Goal: Information Seeking & Learning: Compare options

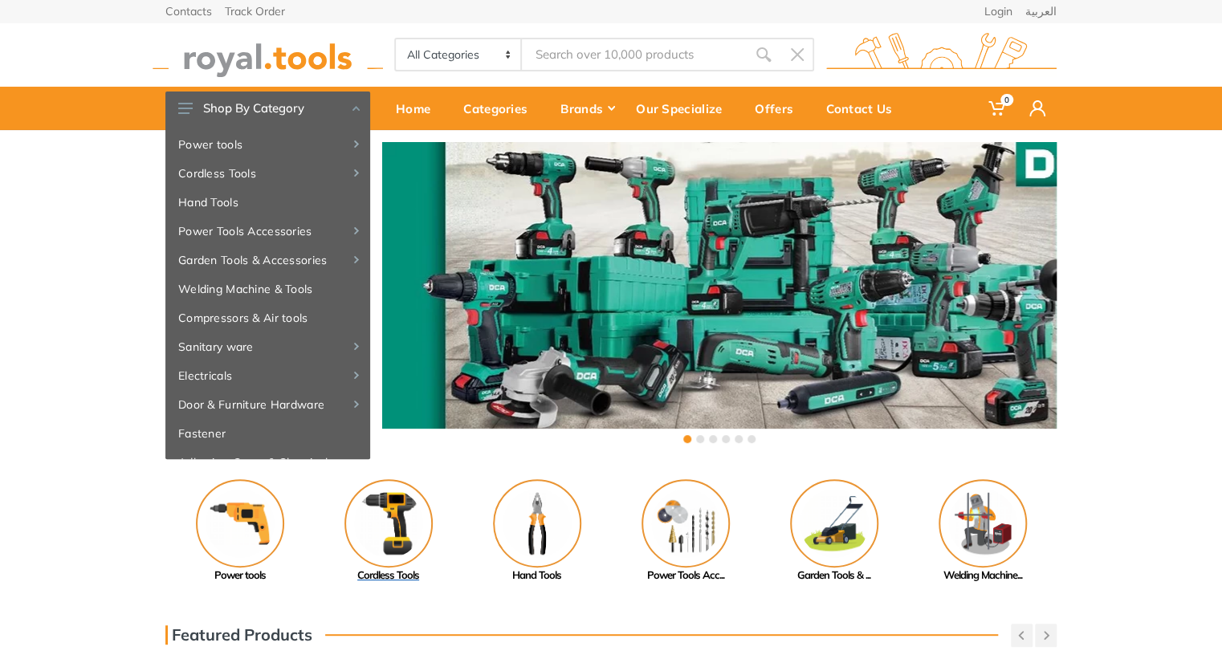
click at [395, 511] on img at bounding box center [388, 523] width 88 height 88
click at [1120, 301] on div "‹ ›" at bounding box center [611, 294] width 1222 height 329
click at [1110, 40] on div "Contacts Track Order Login العربية 0" at bounding box center [611, 65] width 1222 height 130
click at [1120, 158] on div "‹ ›" at bounding box center [611, 294] width 1222 height 329
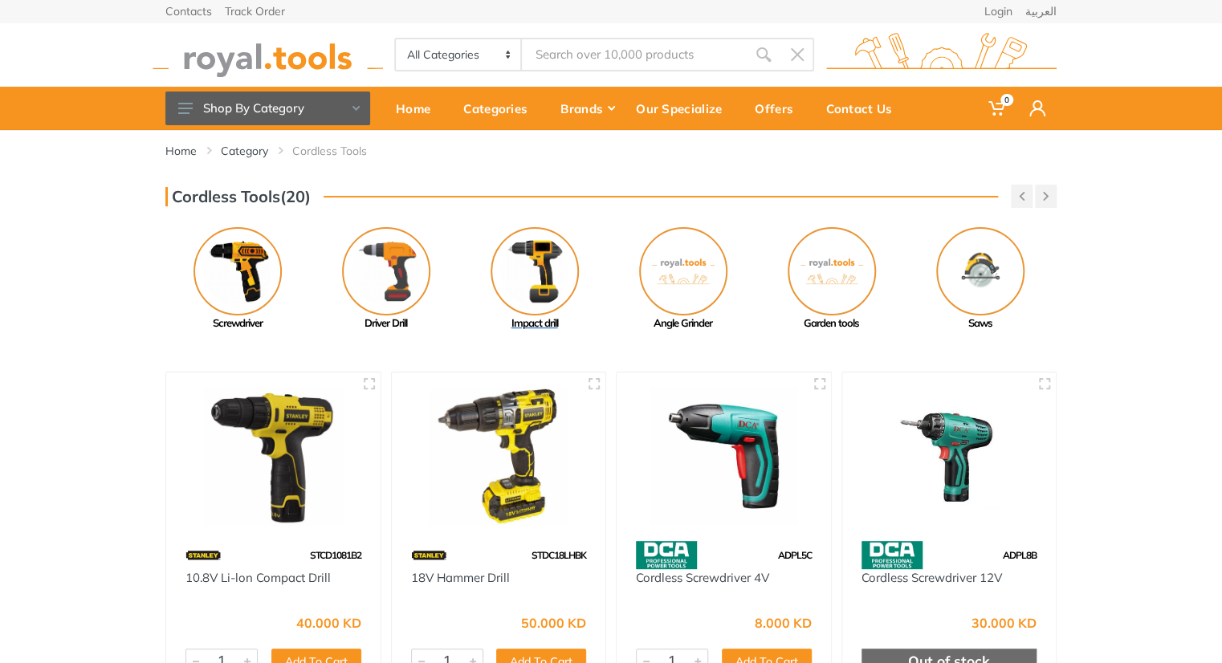
drag, startPoint x: 793, startPoint y: 265, endPoint x: 526, endPoint y: 249, distance: 266.9
drag, startPoint x: 827, startPoint y: 268, endPoint x: 559, endPoint y: 265, distance: 267.3
click at [787, 265] on img at bounding box center [831, 271] width 88 height 88
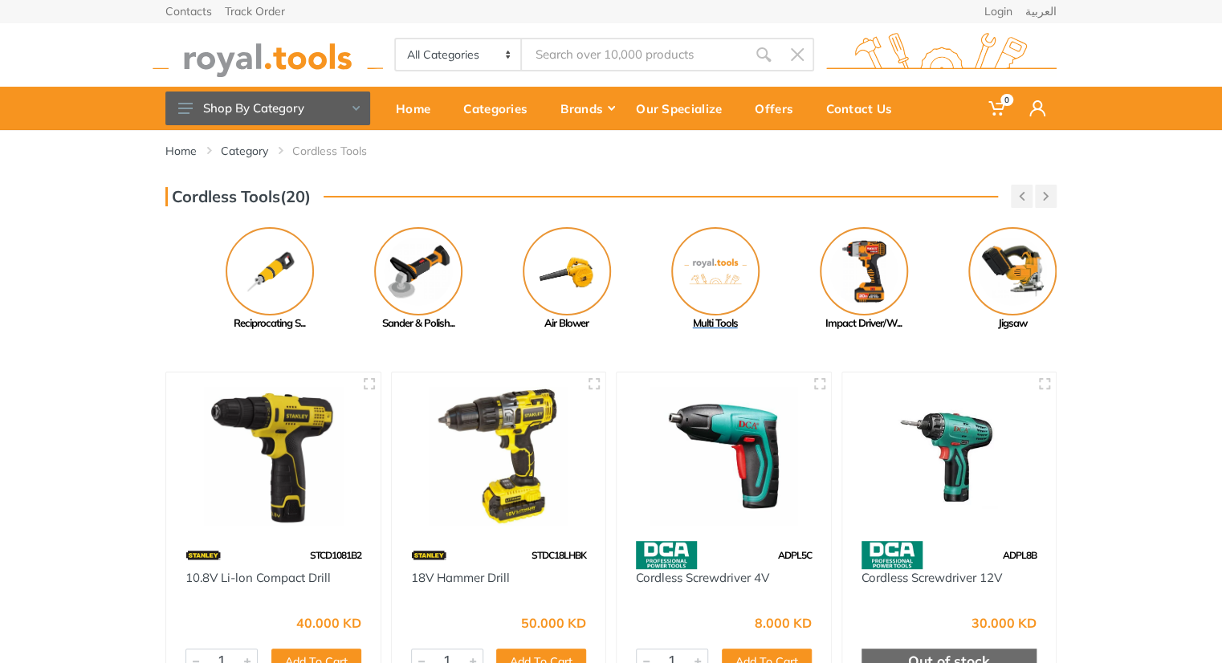
drag, startPoint x: 872, startPoint y: 265, endPoint x: 645, endPoint y: 241, distance: 228.4
click at [645, 241] on link "Multi Tools" at bounding box center [714, 279] width 148 height 104
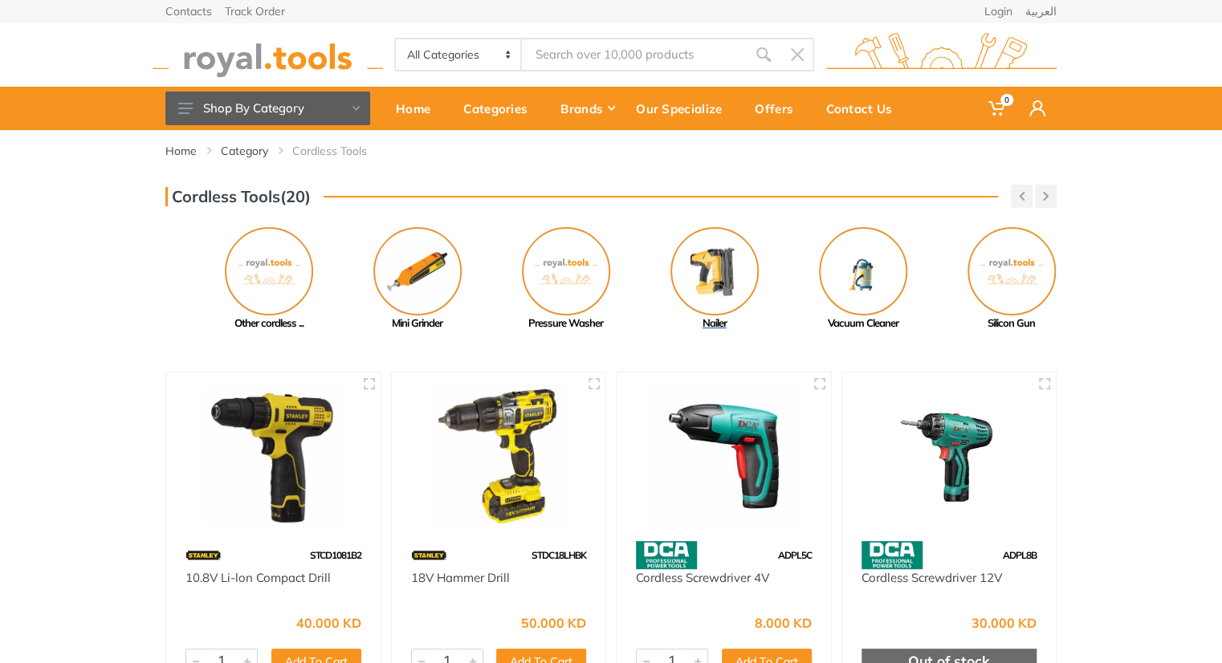
drag, startPoint x: 800, startPoint y: 260, endPoint x: 636, endPoint y: 235, distance: 166.4
click at [640, 235] on link "Nailer" at bounding box center [714, 279] width 148 height 104
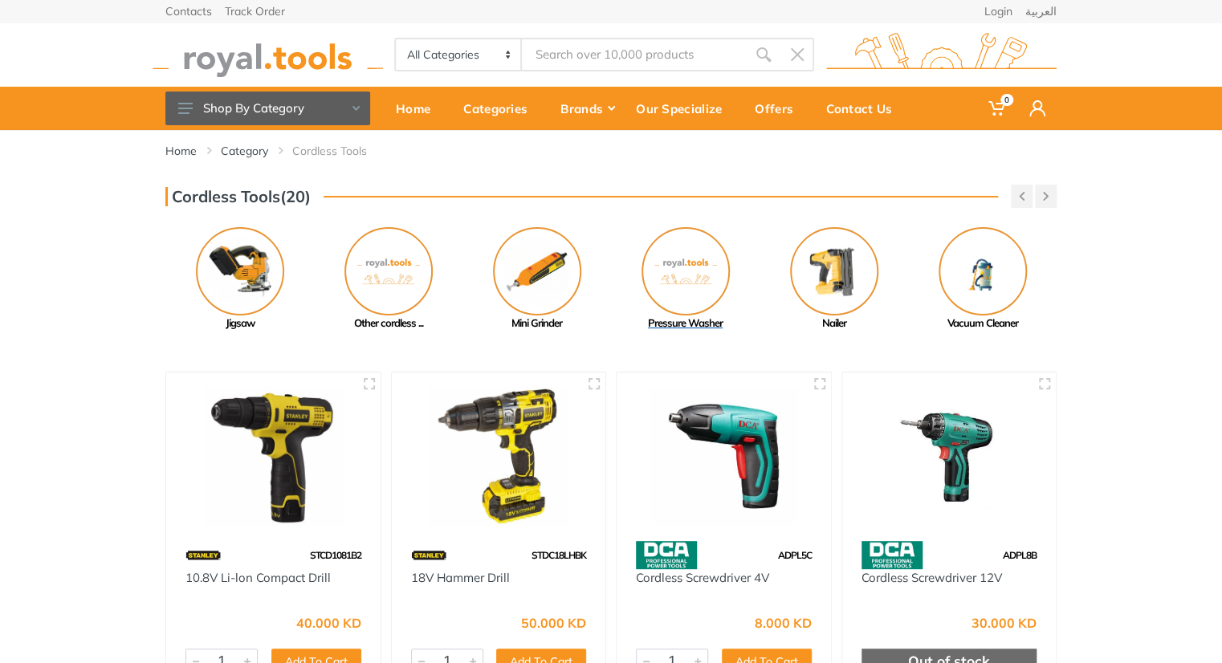
click at [674, 251] on img at bounding box center [685, 271] width 88 height 88
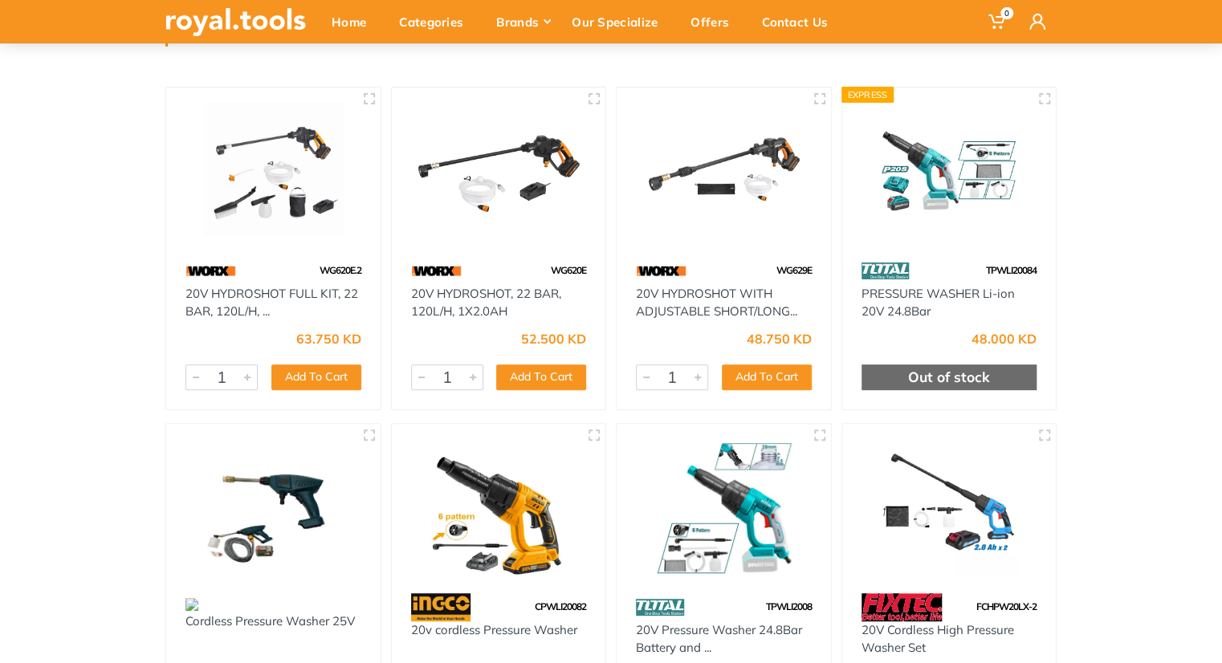
scroll to position [154, 0]
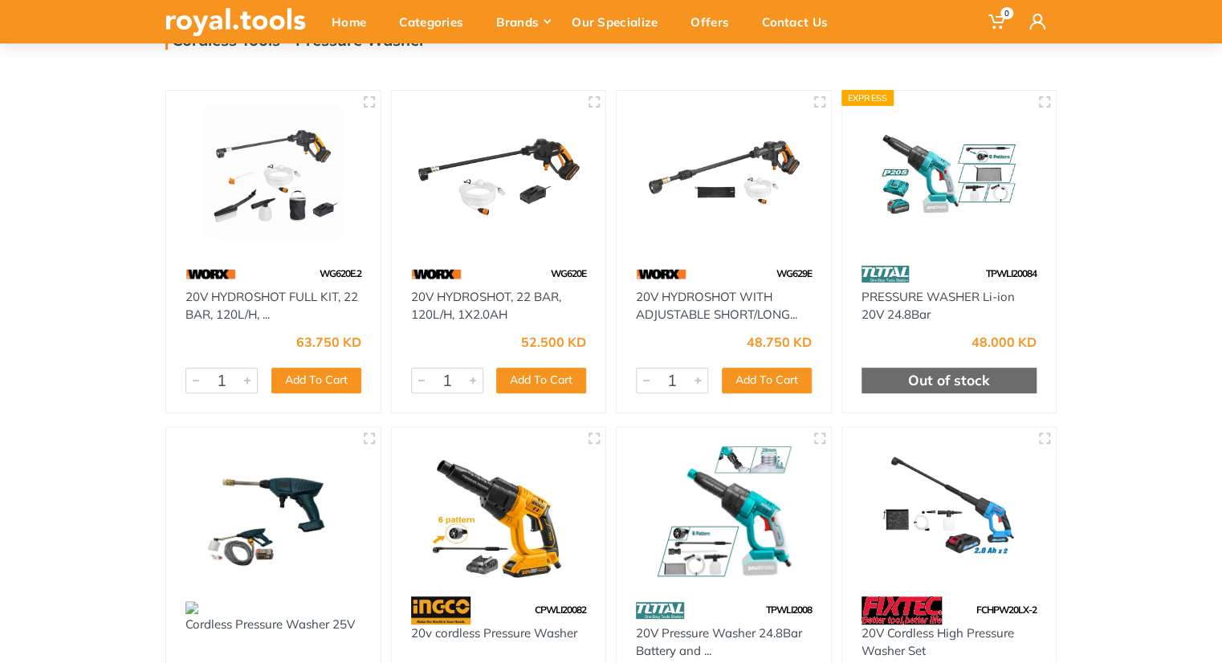
click at [924, 204] on img at bounding box center [948, 174] width 185 height 139
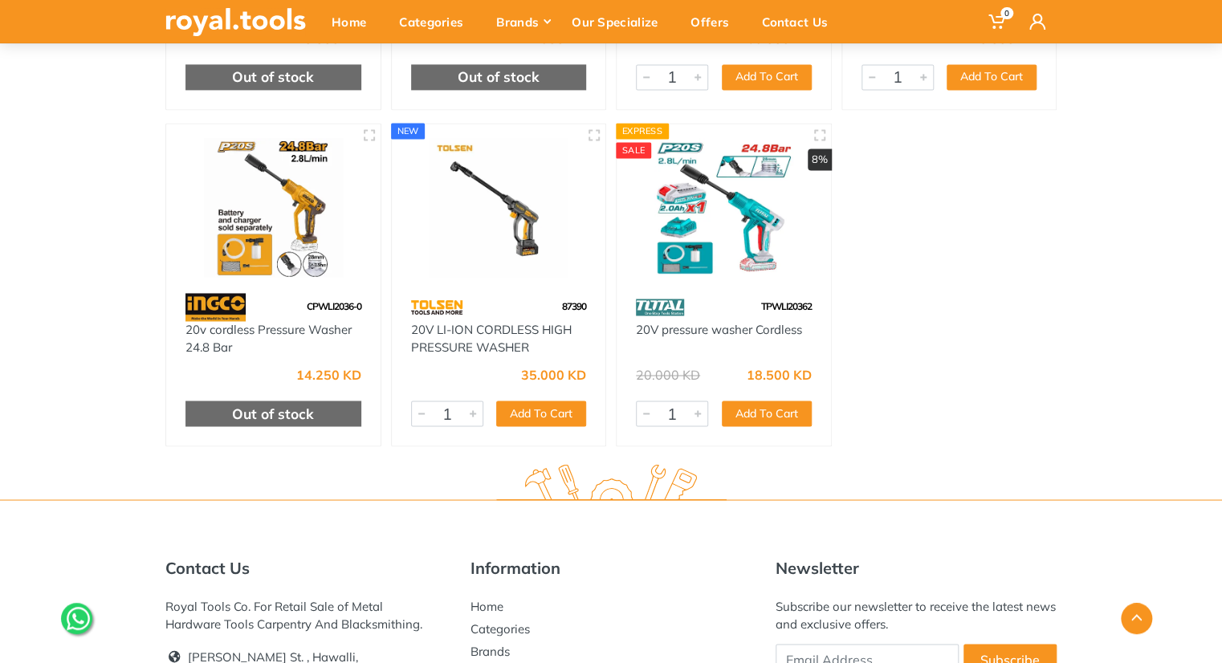
scroll to position [1130, 0]
click at [718, 155] on img at bounding box center [723, 207] width 185 height 139
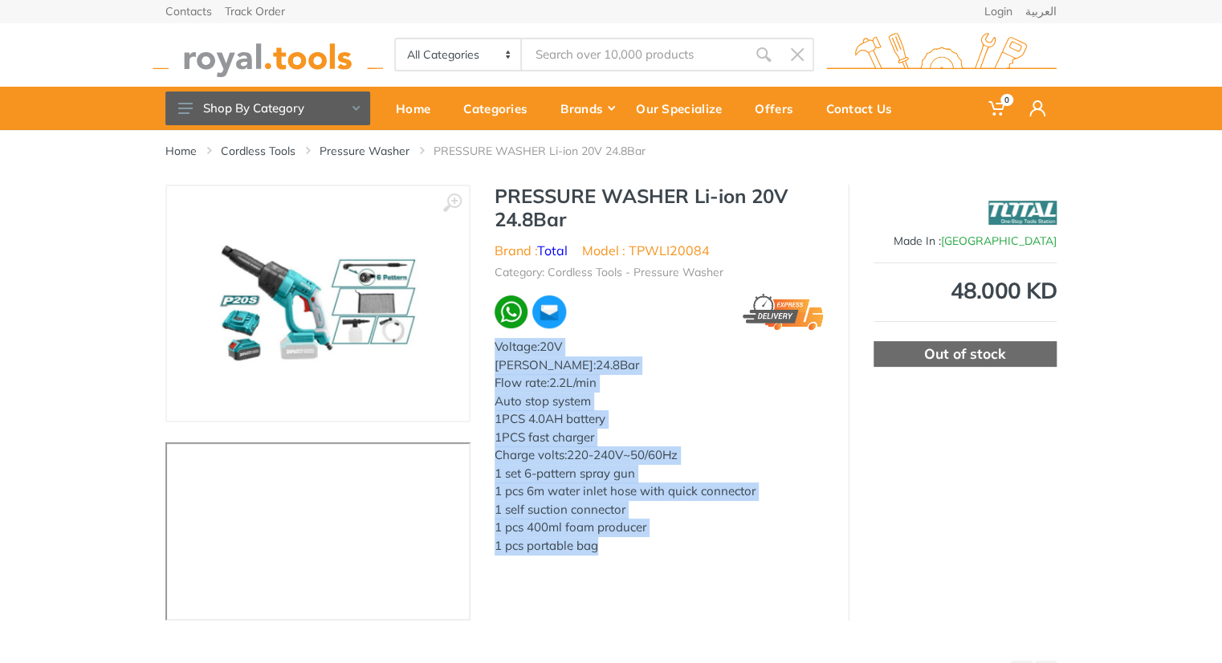
drag, startPoint x: 655, startPoint y: 541, endPoint x: 475, endPoint y: 330, distance: 277.3
click at [475, 330] on div "PRESSURE WASHER Li-ion 20V 24.8Bar Brand : Total Model : TPWLI20084 Category: C…" at bounding box center [658, 375] width 377 height 380
copy div "Voltage:20V Max Pressure:24.8Bar Flow rate:2.2L/min Auto stop system 1PCS 4.0AH…"
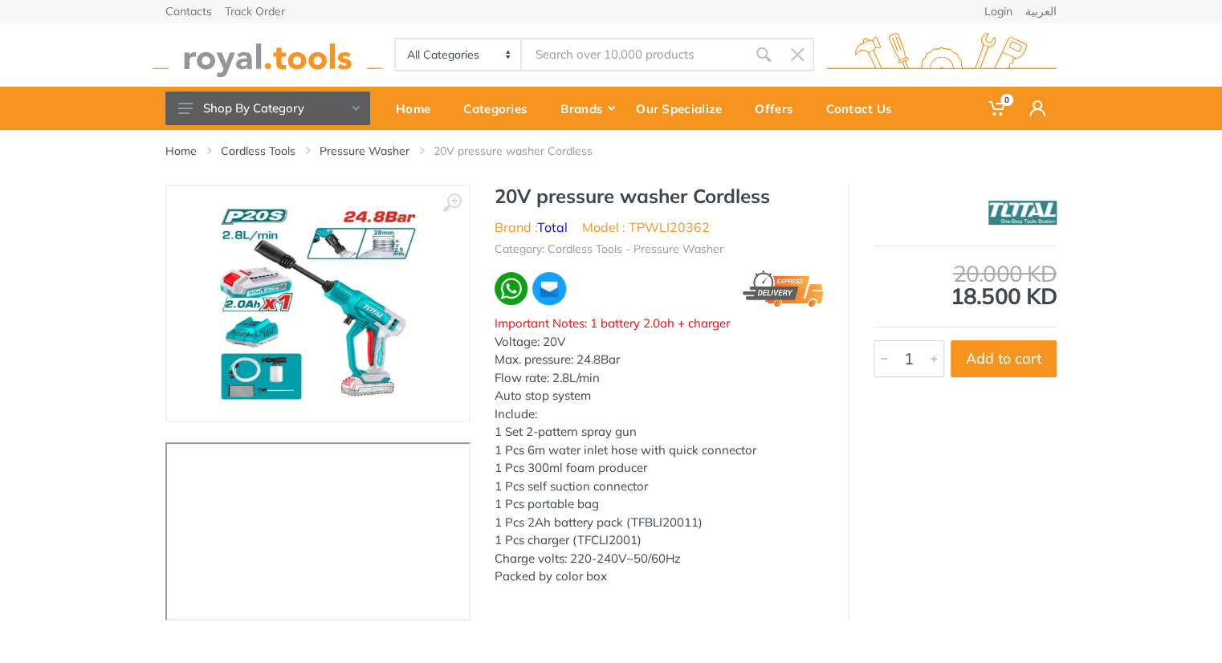
drag, startPoint x: 612, startPoint y: 595, endPoint x: 478, endPoint y: 336, distance: 290.8
click at [478, 336] on div "20V pressure washer Cordless Brand : Total Model : TPWLI20362 Category: Cordles…" at bounding box center [658, 390] width 377 height 411
copy div "Voltage: 20V Max. pressure: 24.8Bar Flow rate: 2.8L/min Auto stop system Includ…"
